Goal: Register for event/course

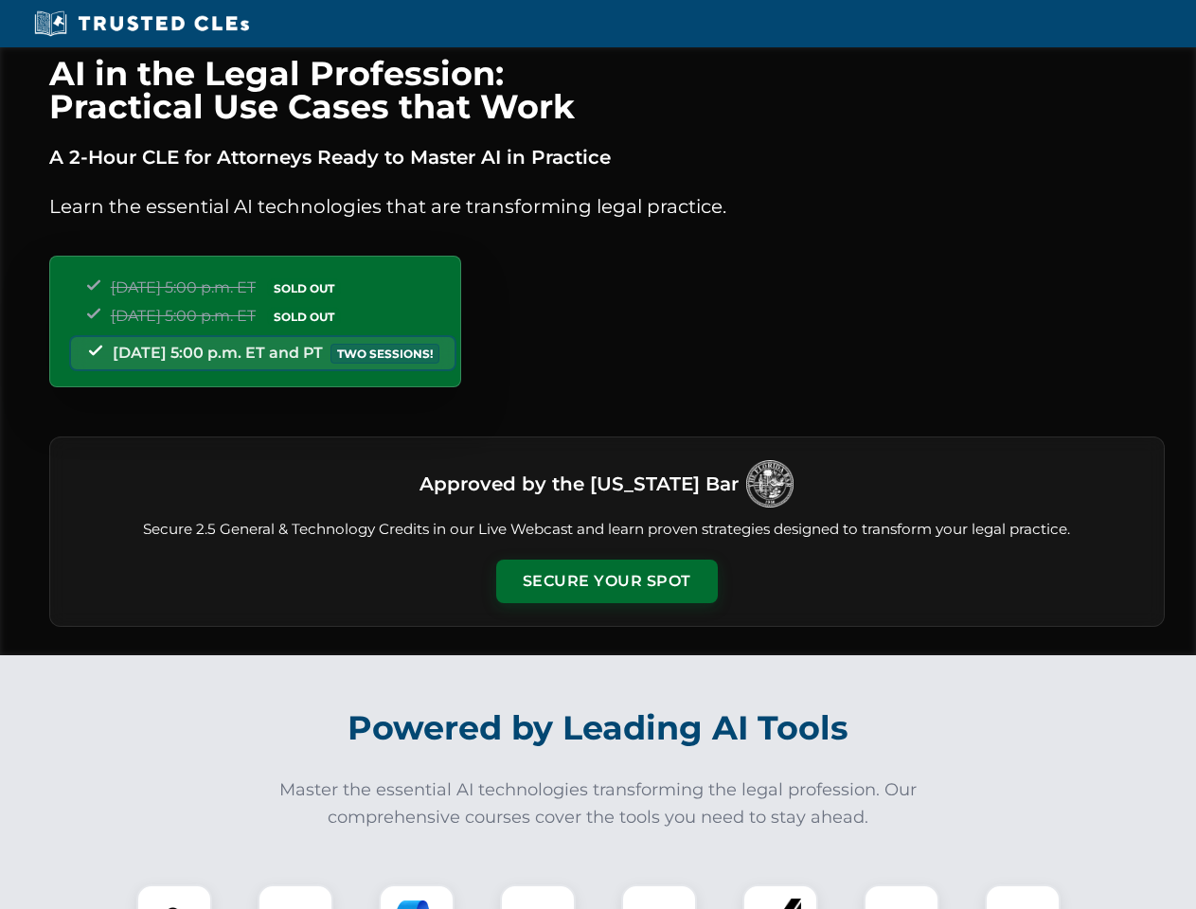
click at [606, 582] on button "Secure Your Spot" at bounding box center [607, 582] width 222 height 44
click at [174, 897] on img at bounding box center [174, 922] width 55 height 55
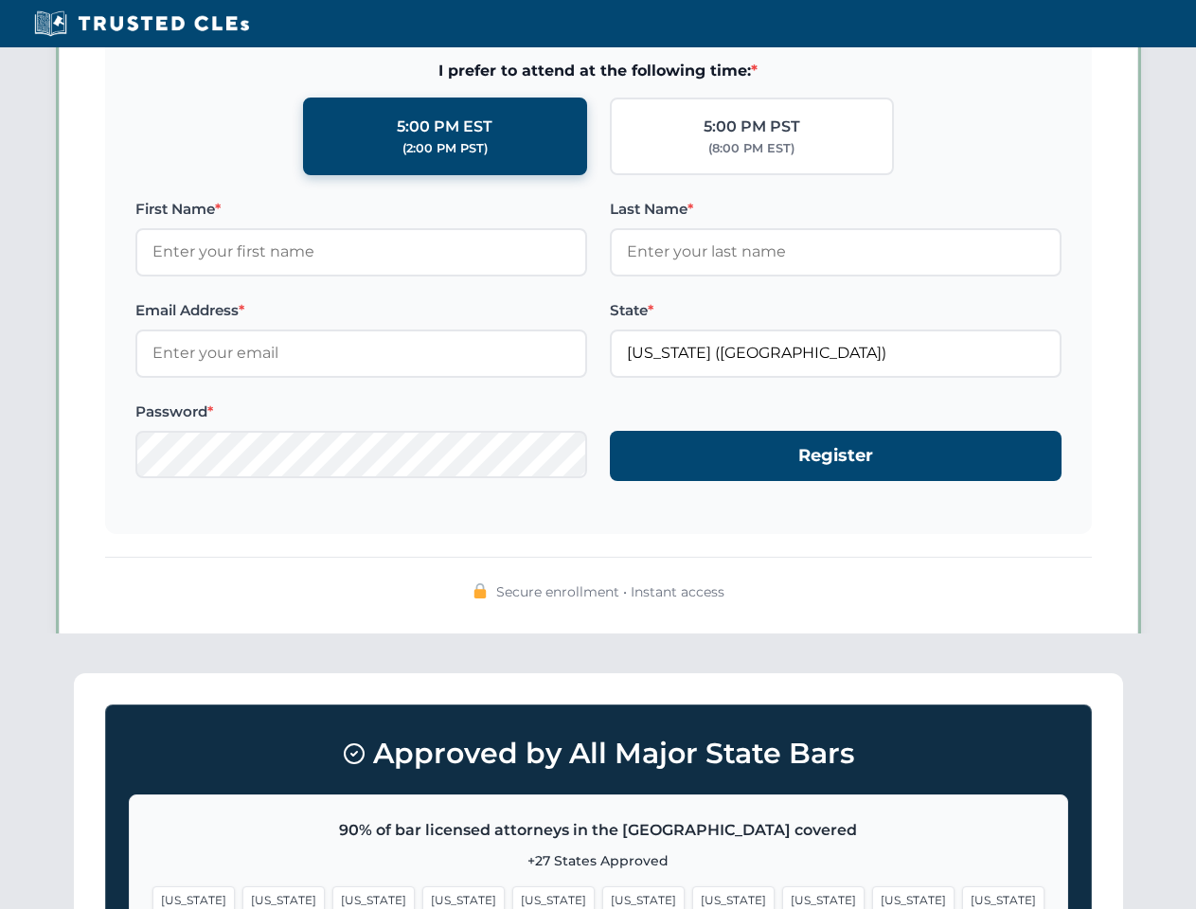
click at [692, 897] on span "[US_STATE]" at bounding box center [733, 900] width 82 height 27
click at [872, 897] on span "[US_STATE]" at bounding box center [913, 900] width 82 height 27
